Goal: Find specific page/section: Find specific page/section

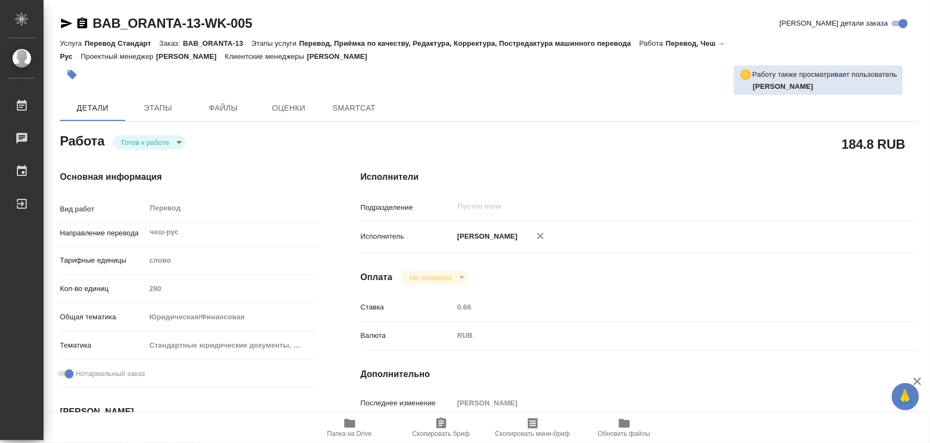
type textarea "x"
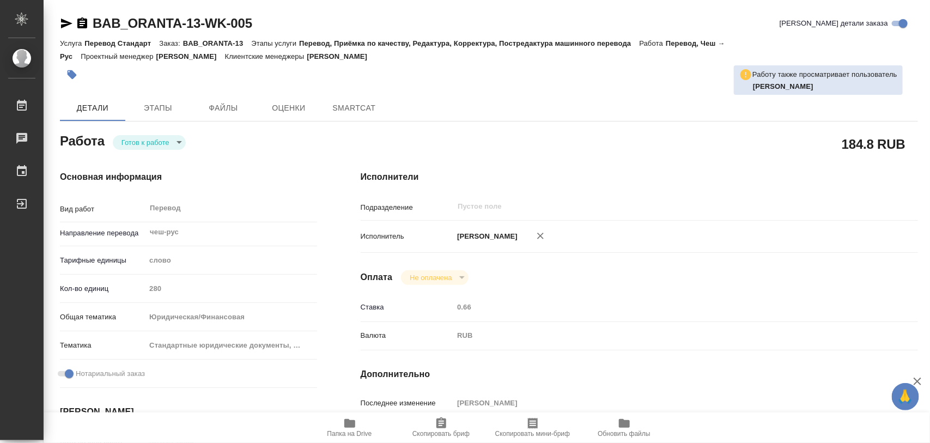
type textarea "x"
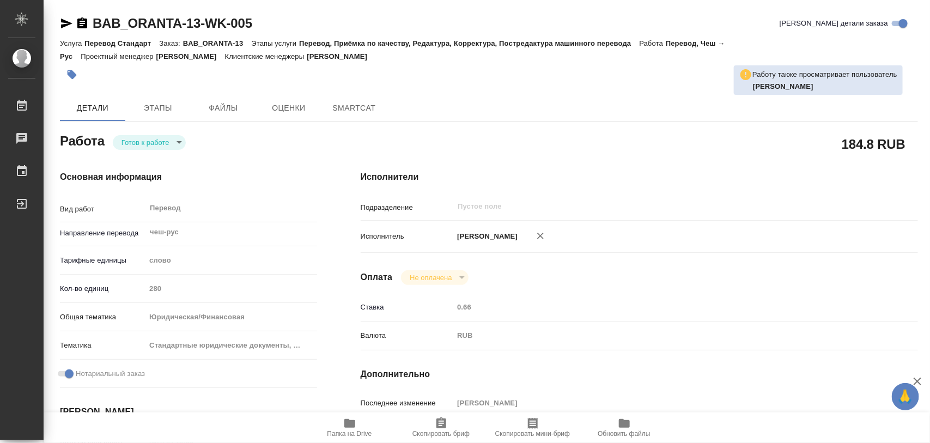
type textarea "x"
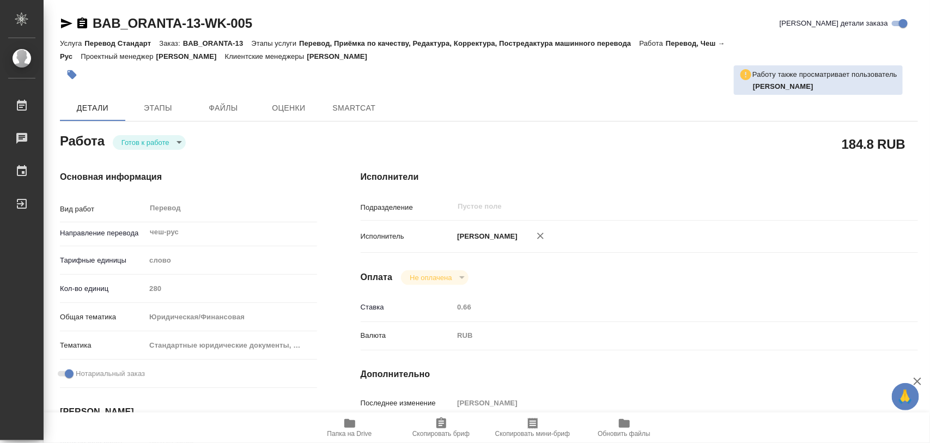
type textarea "x"
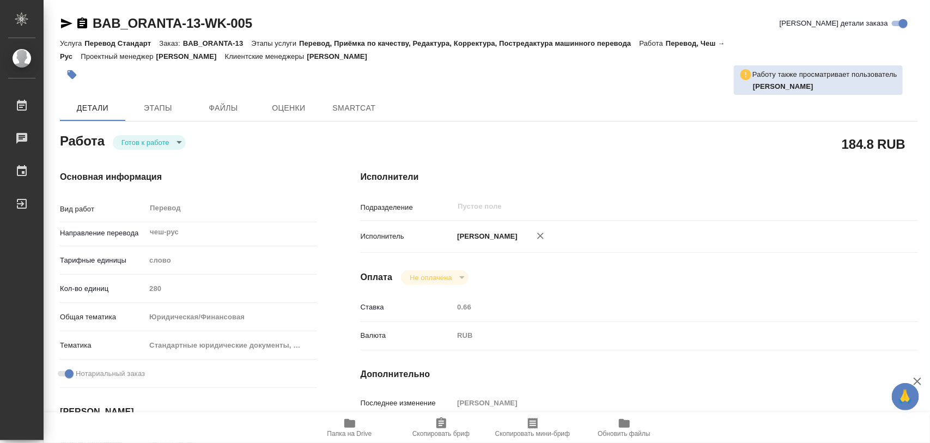
type textarea "x"
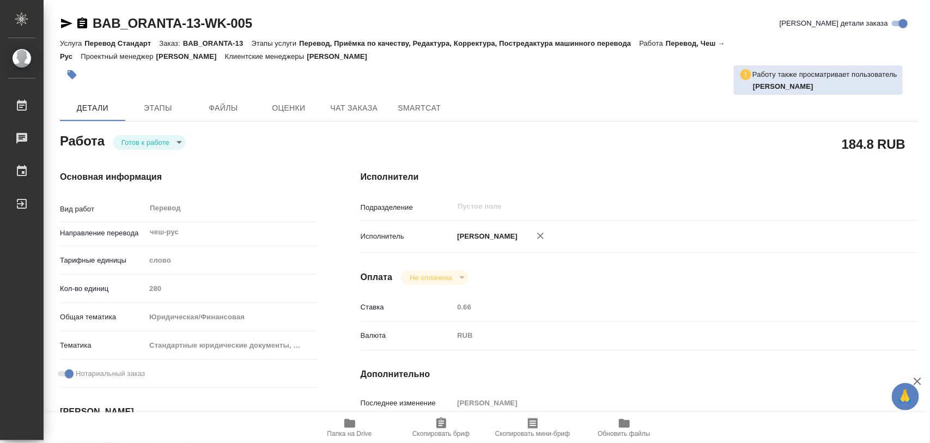
type textarea "x"
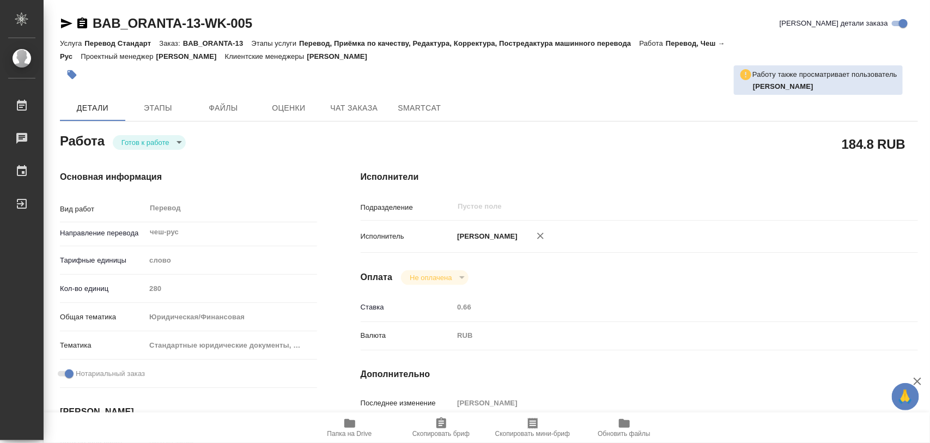
click at [176, 137] on body "🙏 .cls-1 fill:#fff; AWATERA Iglakov Maksim Работы Чаты График Выйти BAB_ORANTA-…" at bounding box center [465, 221] width 930 height 443
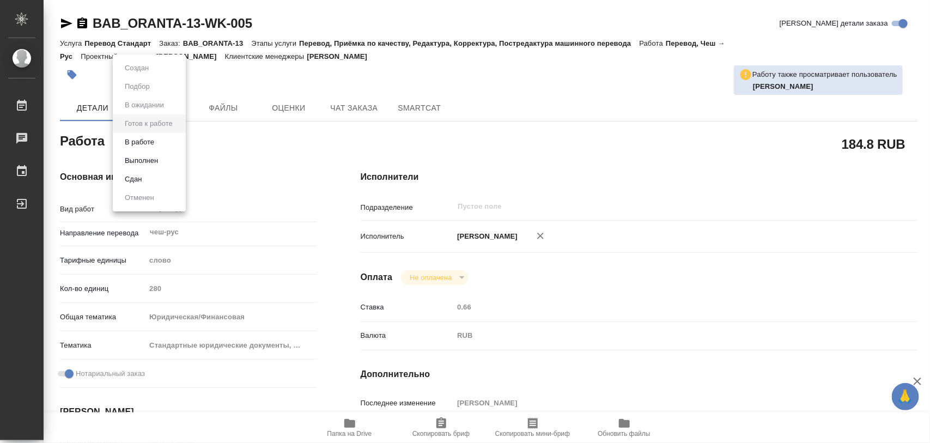
type textarea "x"
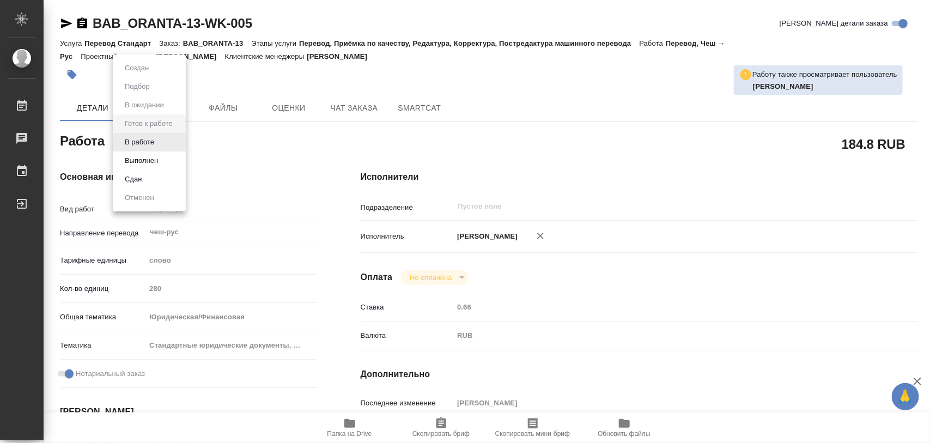
click at [156, 142] on button "В работе" at bounding box center [140, 142] width 36 height 12
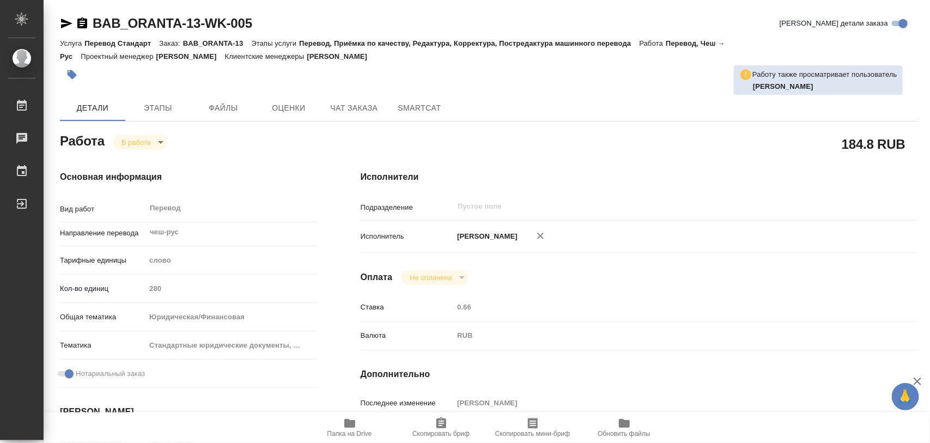
type textarea "x"
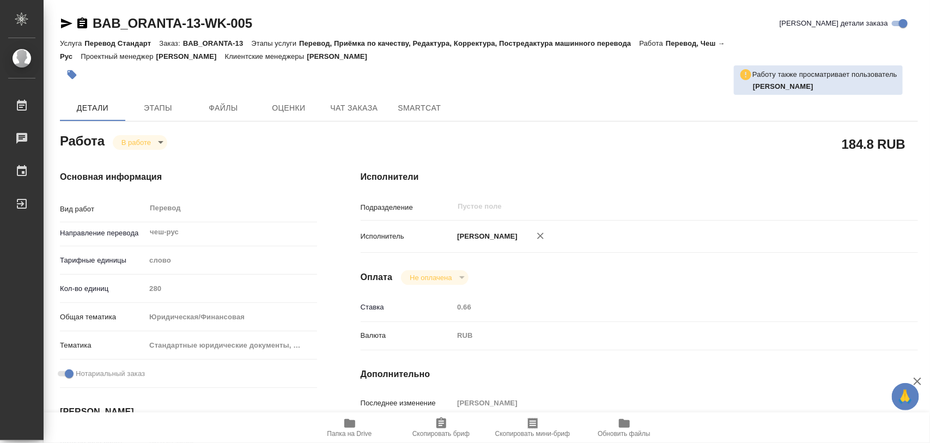
type textarea "x"
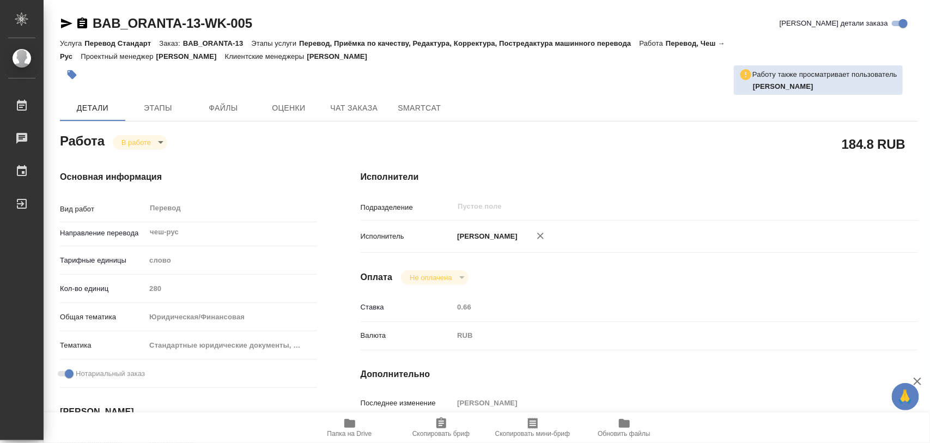
type textarea "x"
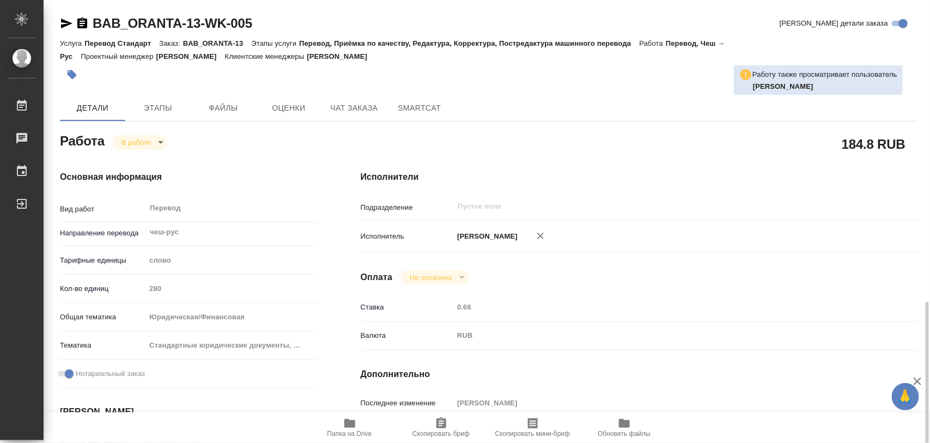
scroll to position [204, 0]
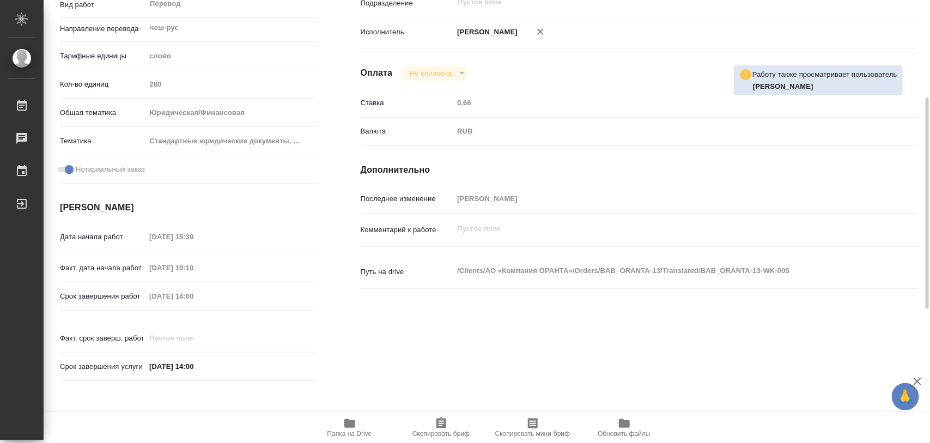
type textarea "x"
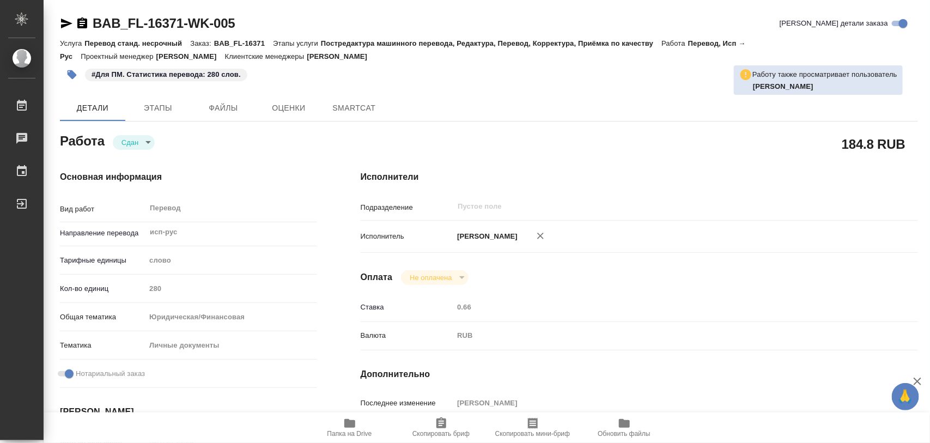
type textarea "x"
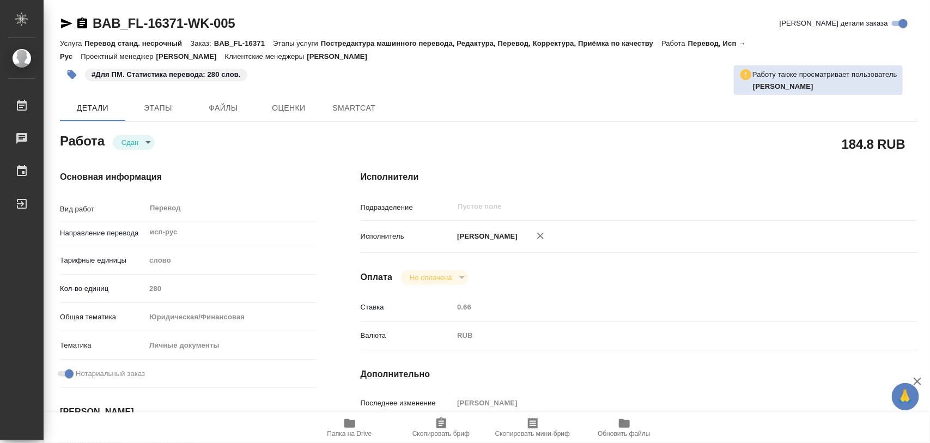
type textarea "x"
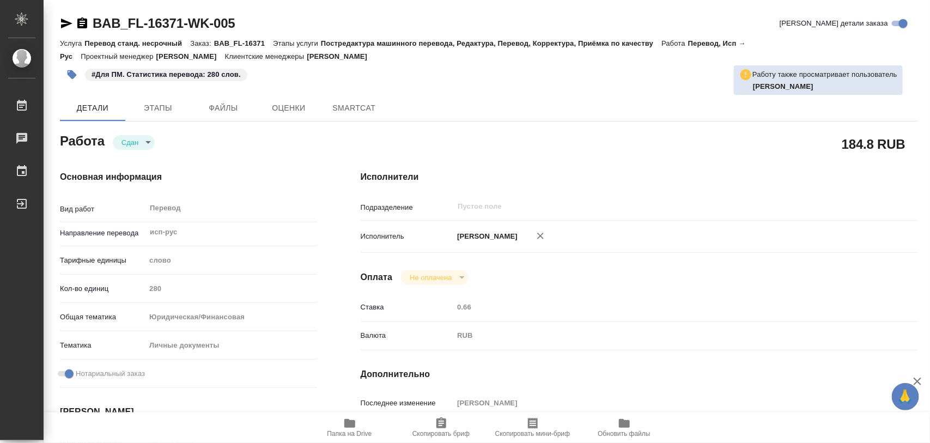
type textarea "x"
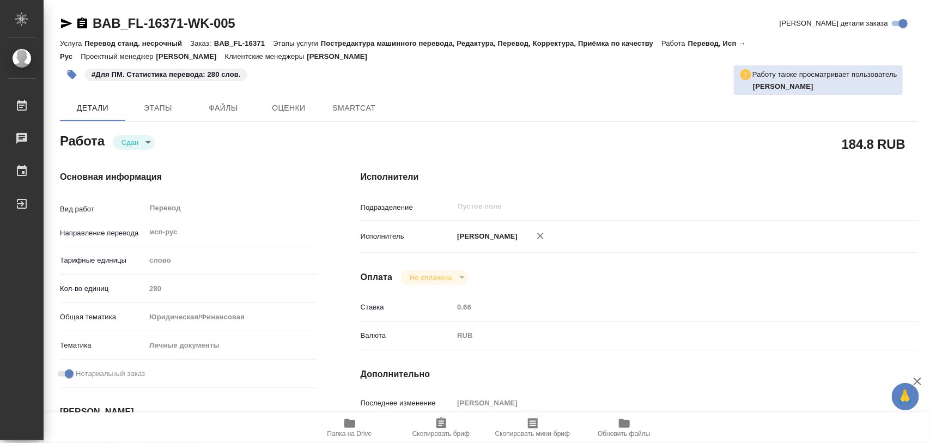
type textarea "x"
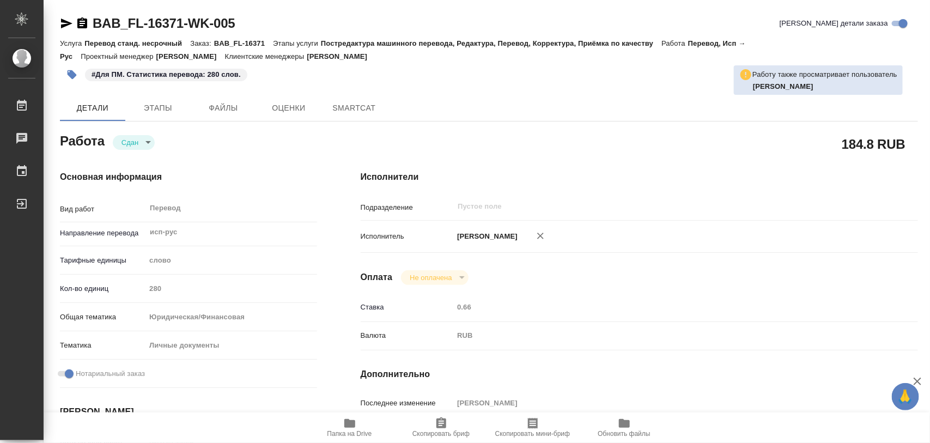
type textarea "x"
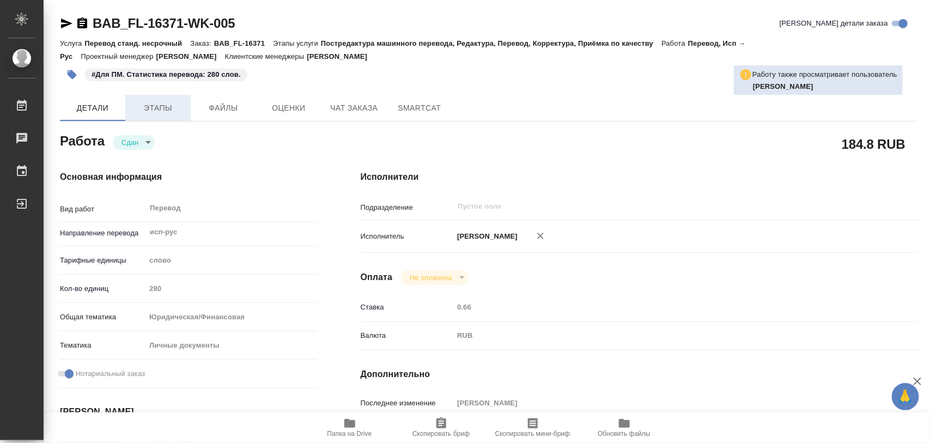
type textarea "x"
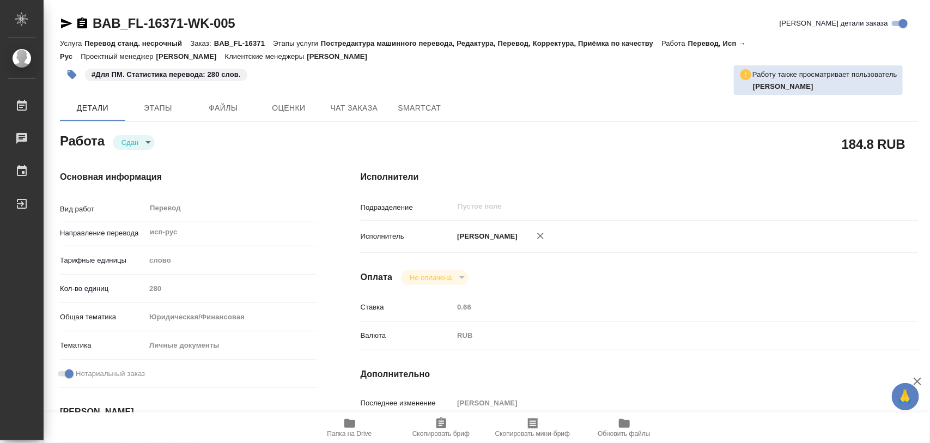
type textarea "x"
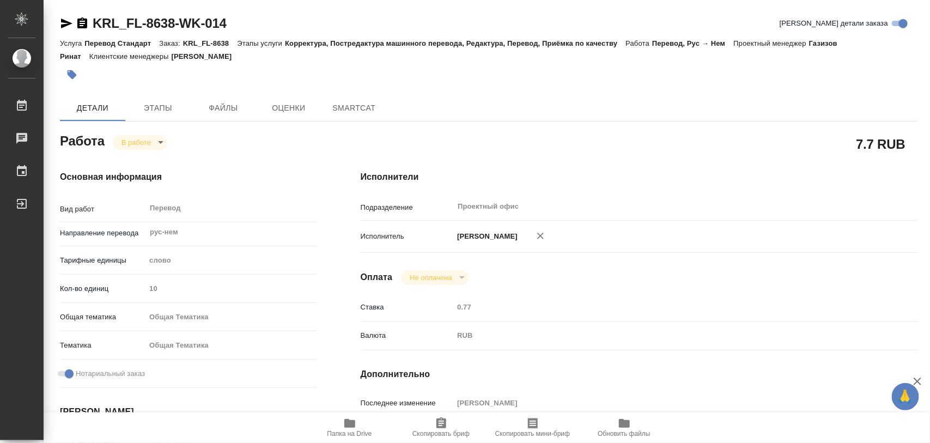
type textarea "x"
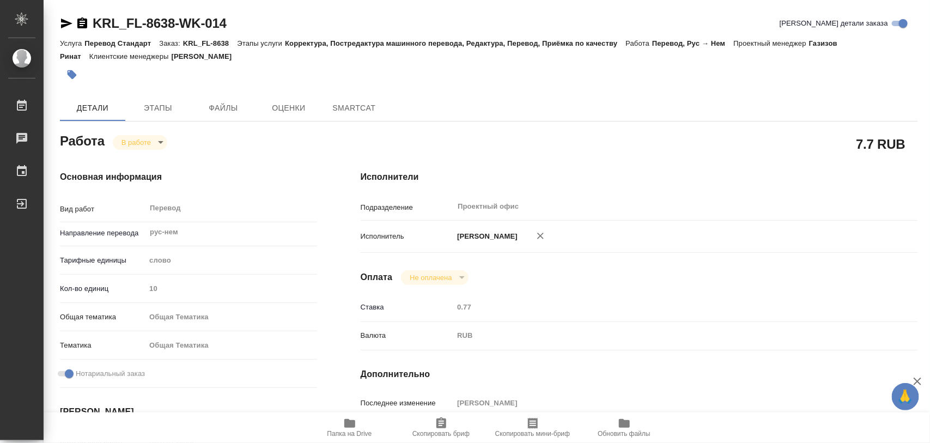
type textarea "x"
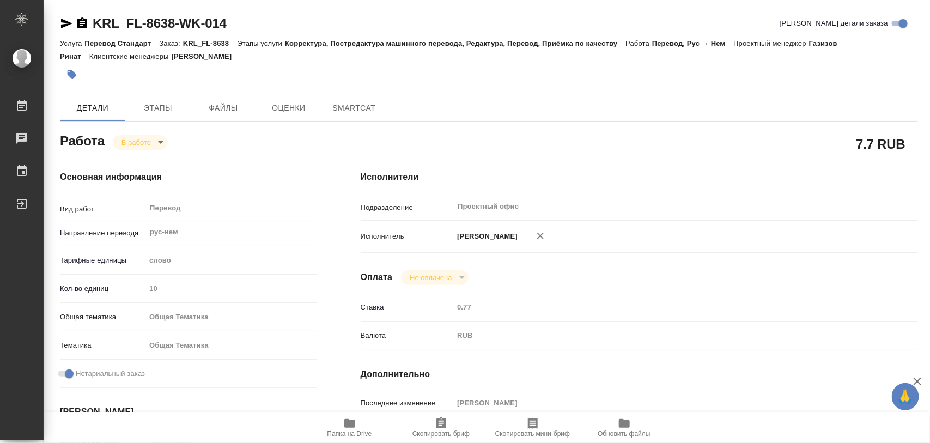
type textarea "x"
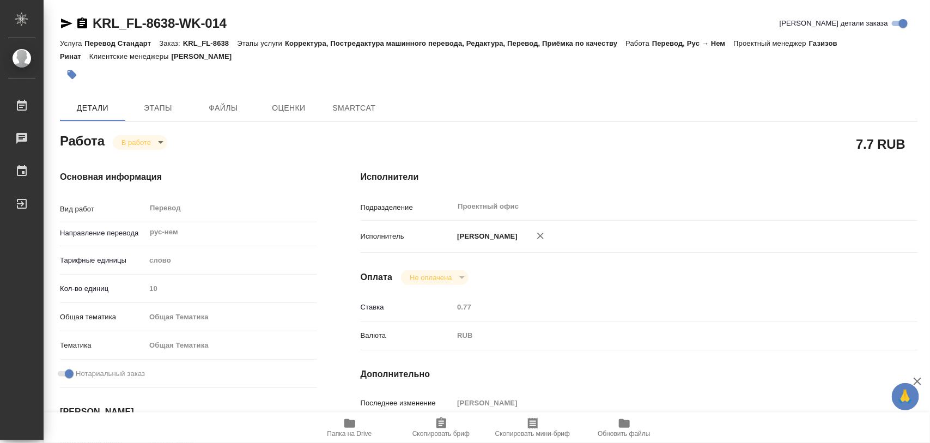
type textarea "x"
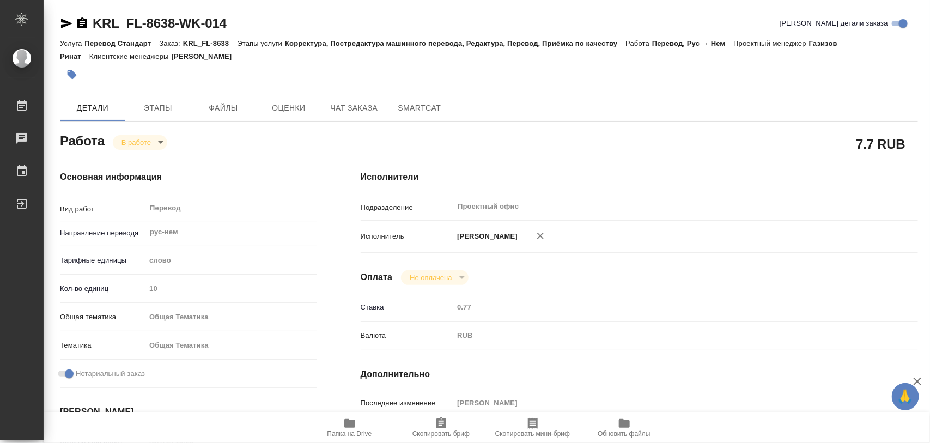
type textarea "x"
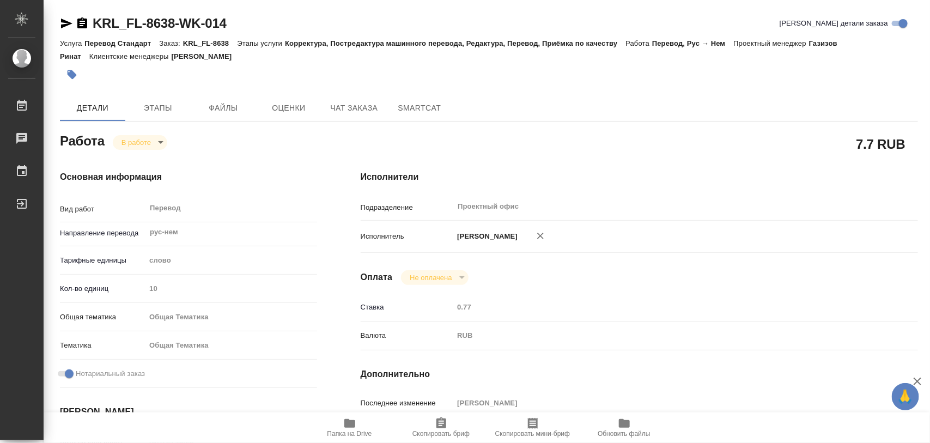
type textarea "x"
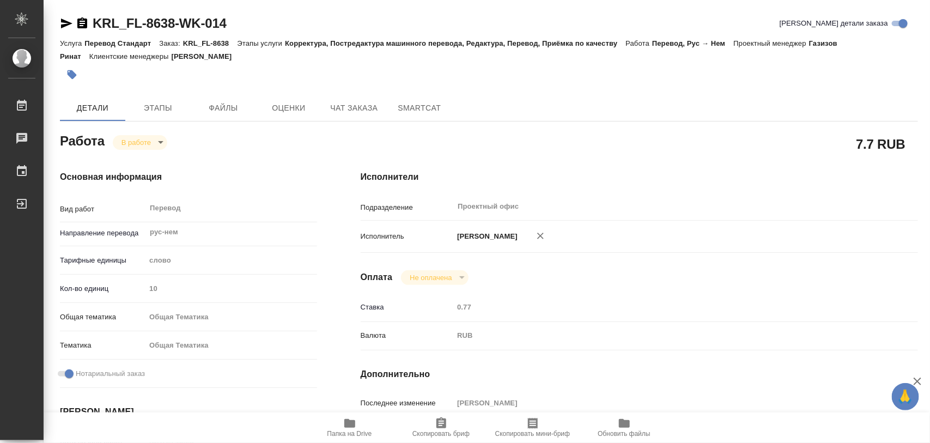
click at [355, 422] on icon "button" at bounding box center [349, 423] width 13 height 13
click at [154, 104] on span "Этапы" at bounding box center [158, 108] width 52 height 14
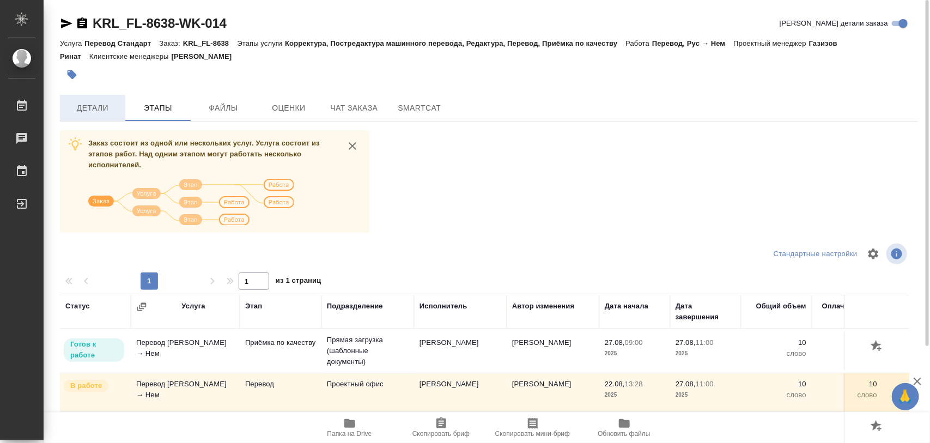
click at [95, 109] on span "Детали" at bounding box center [92, 108] width 52 height 14
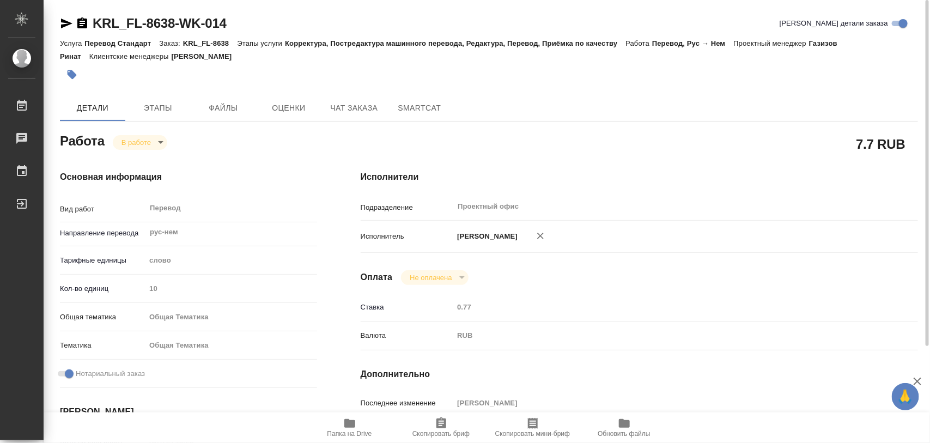
type textarea "x"
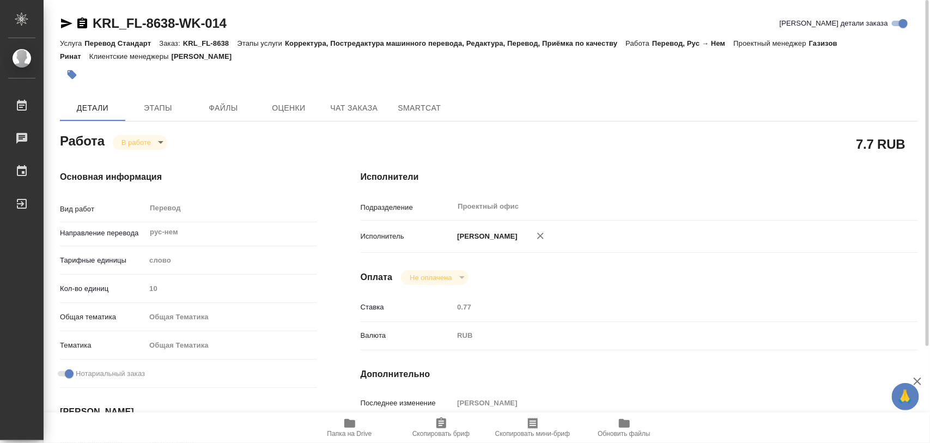
type textarea "x"
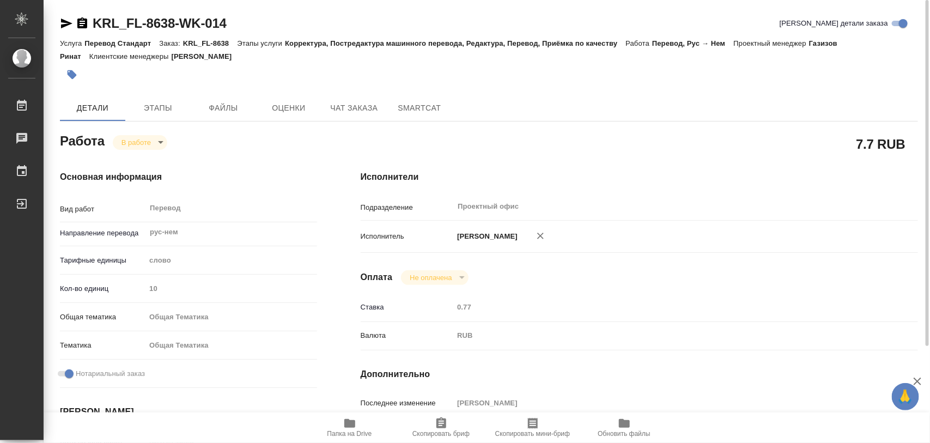
type textarea "x"
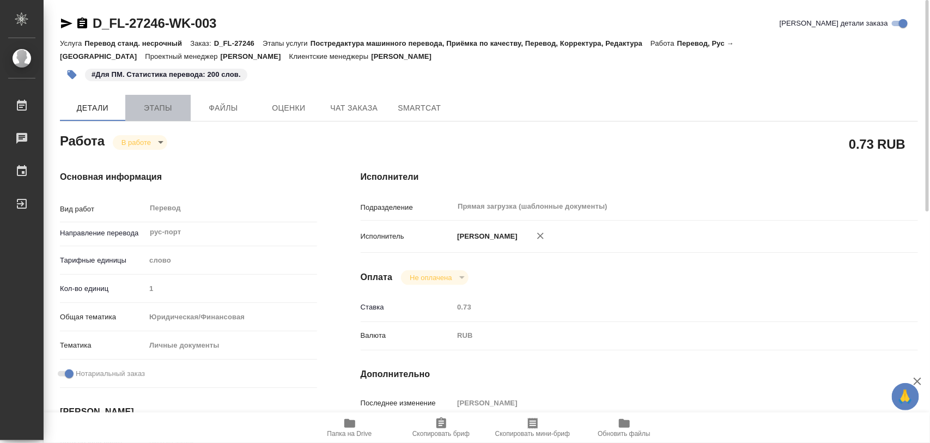
click at [151, 101] on span "Этапы" at bounding box center [158, 108] width 52 height 14
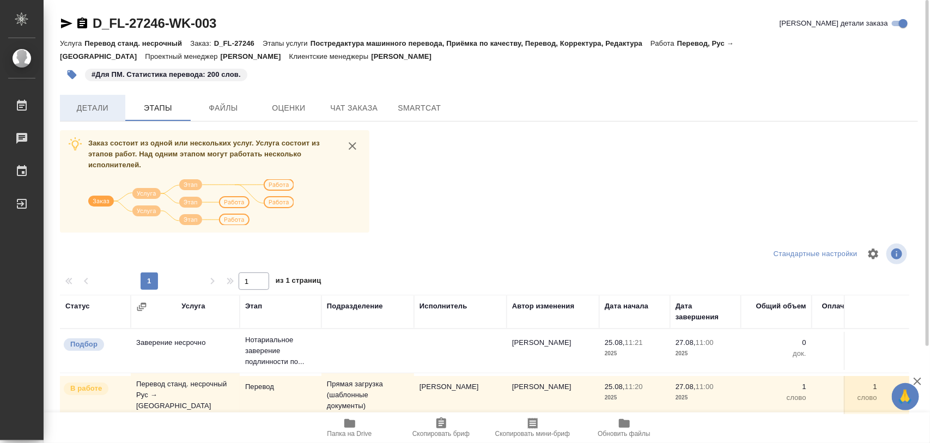
click at [79, 104] on span "Детали" at bounding box center [92, 108] width 52 height 14
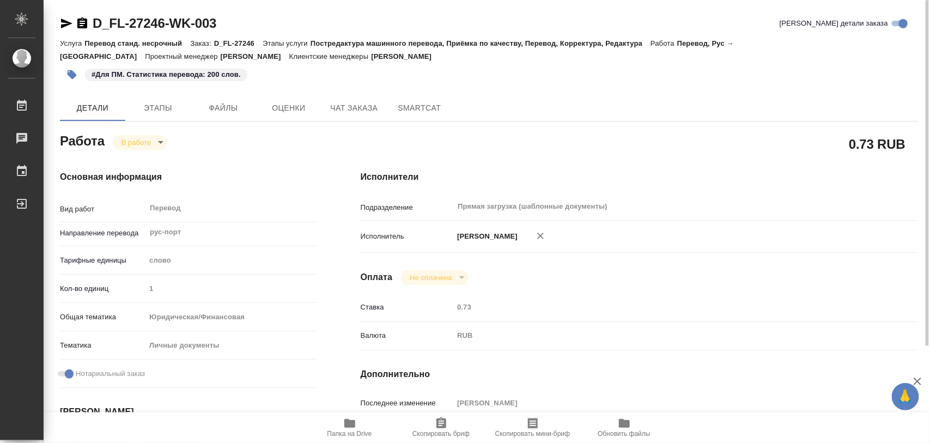
type textarea "x"
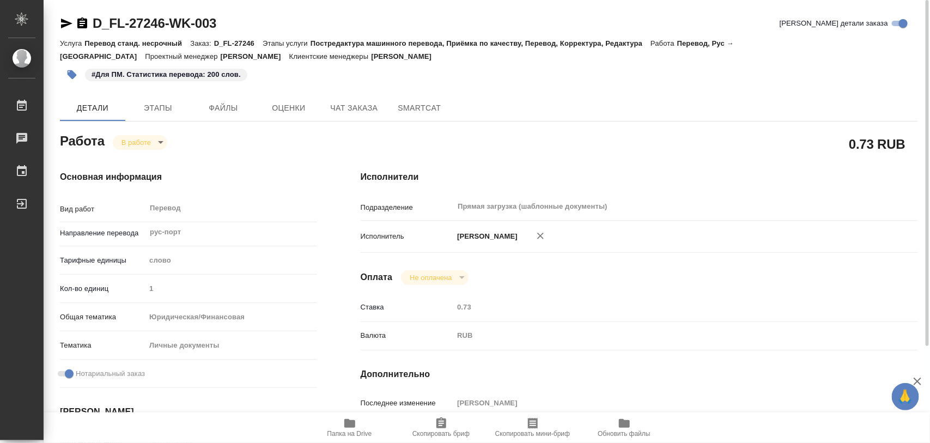
type textarea "x"
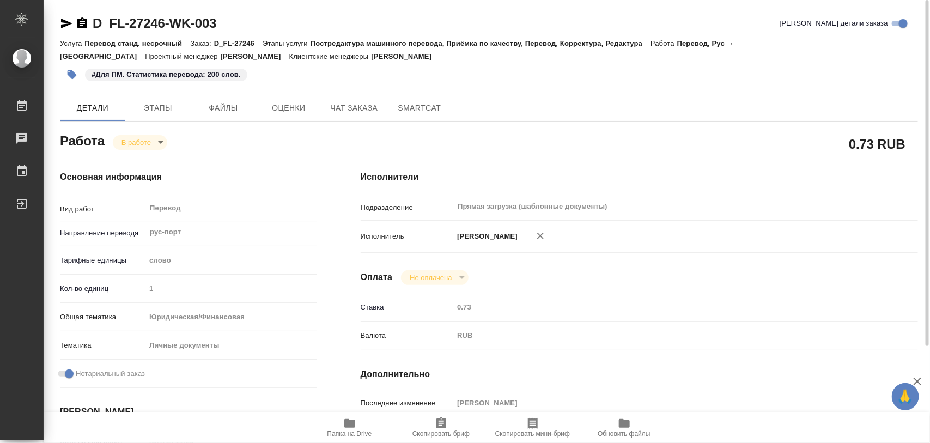
type textarea "x"
